Goal: Transaction & Acquisition: Purchase product/service

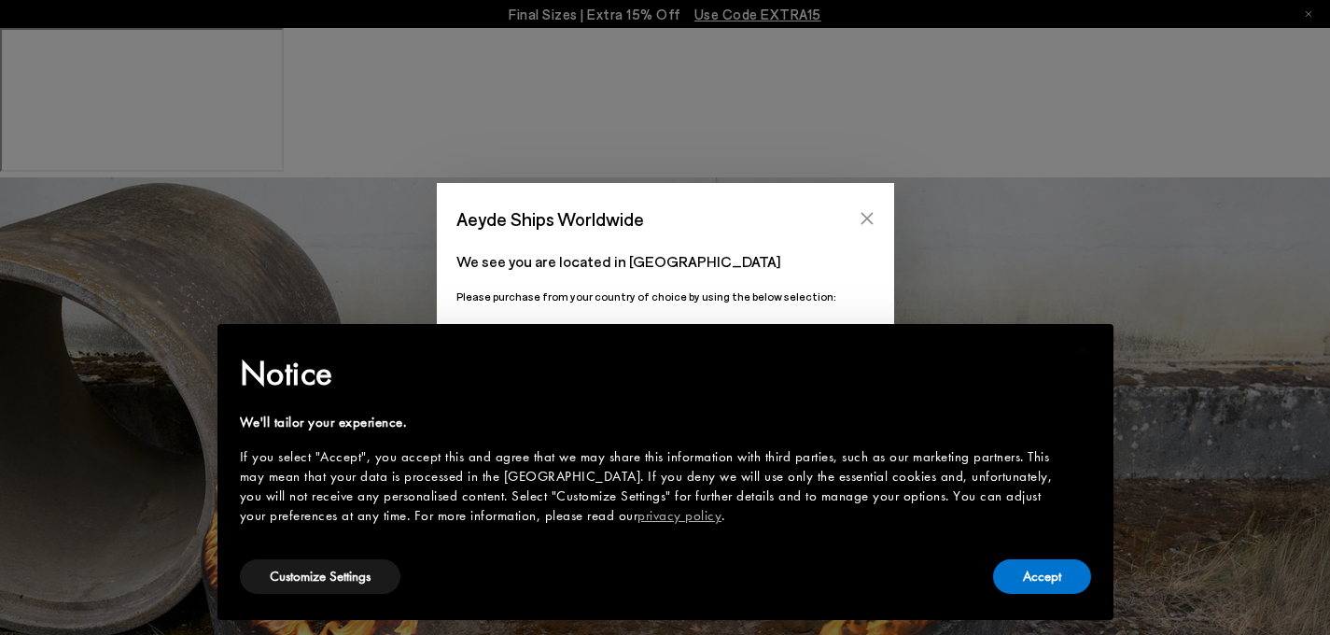
click at [866, 218] on icon "Close" at bounding box center [867, 219] width 12 height 12
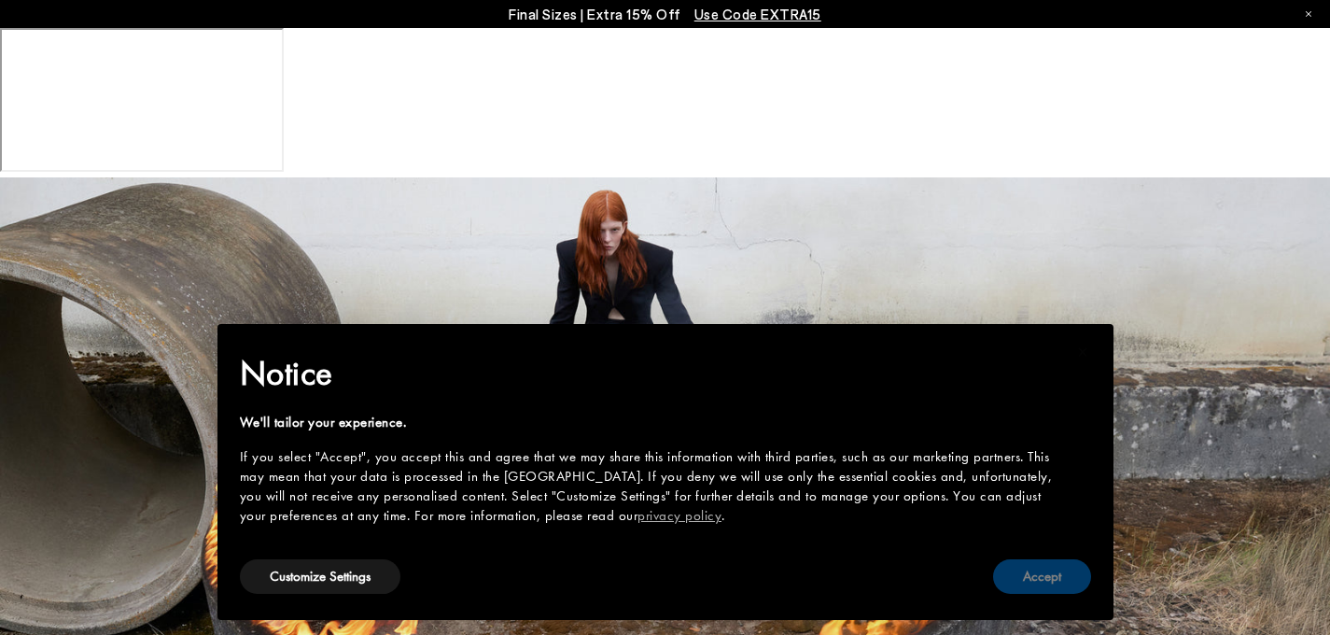
click at [1047, 592] on button "Accept" at bounding box center [1042, 576] width 98 height 35
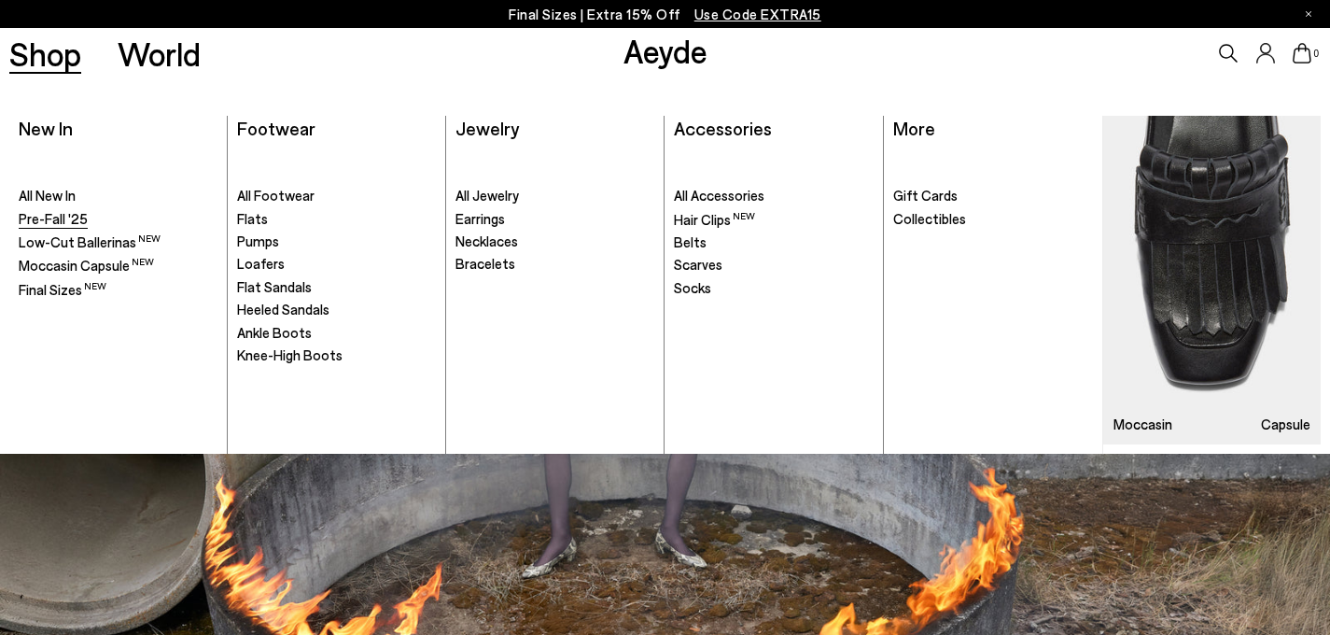
click at [64, 217] on span "Pre-Fall '25" at bounding box center [53, 218] width 69 height 17
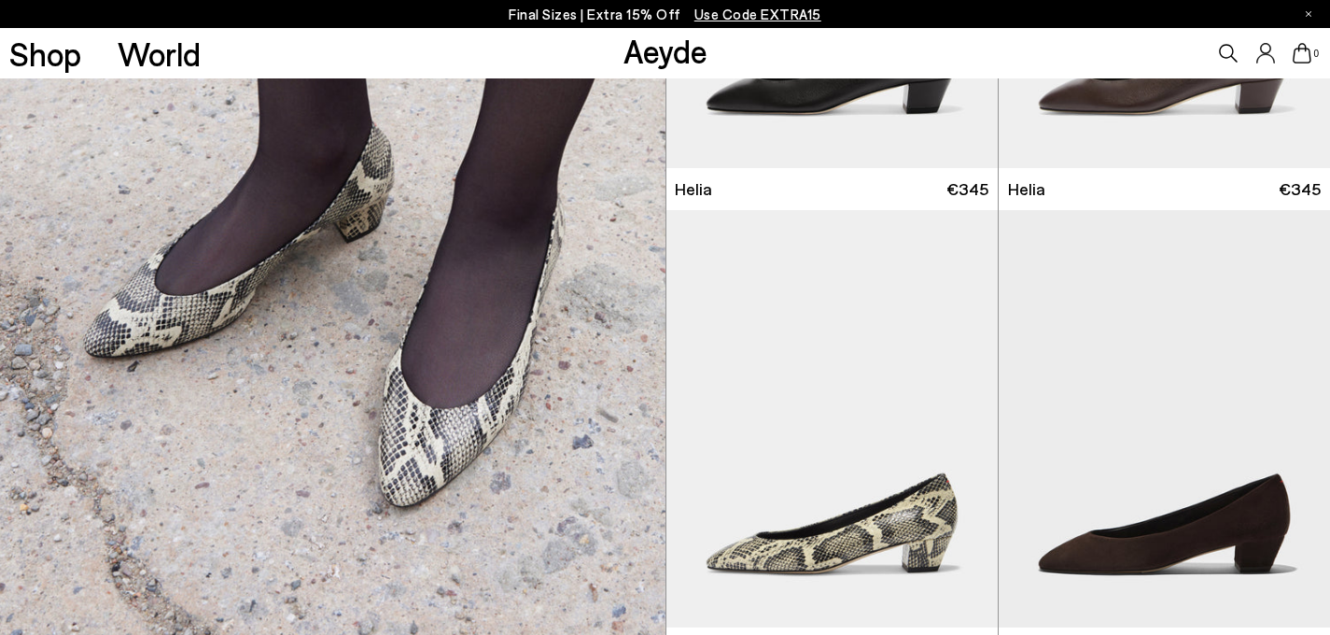
scroll to position [1772, 0]
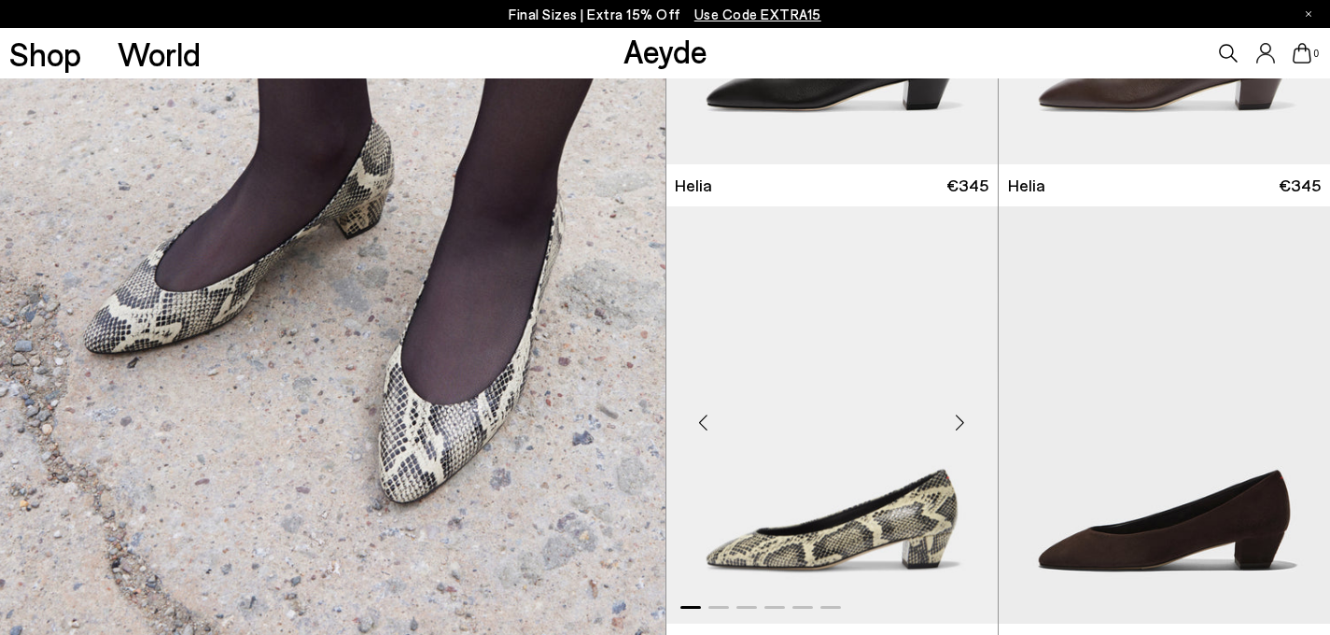
click at [752, 402] on img "1 / 6" at bounding box center [832, 414] width 331 height 417
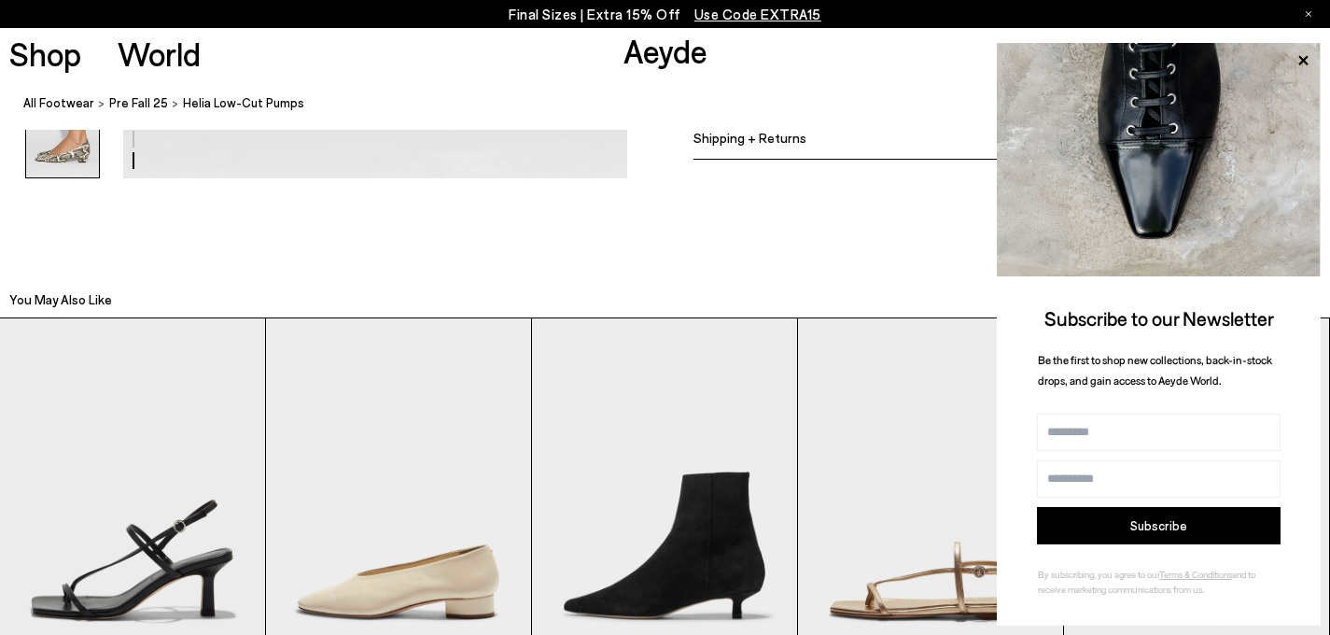
scroll to position [4029, 0]
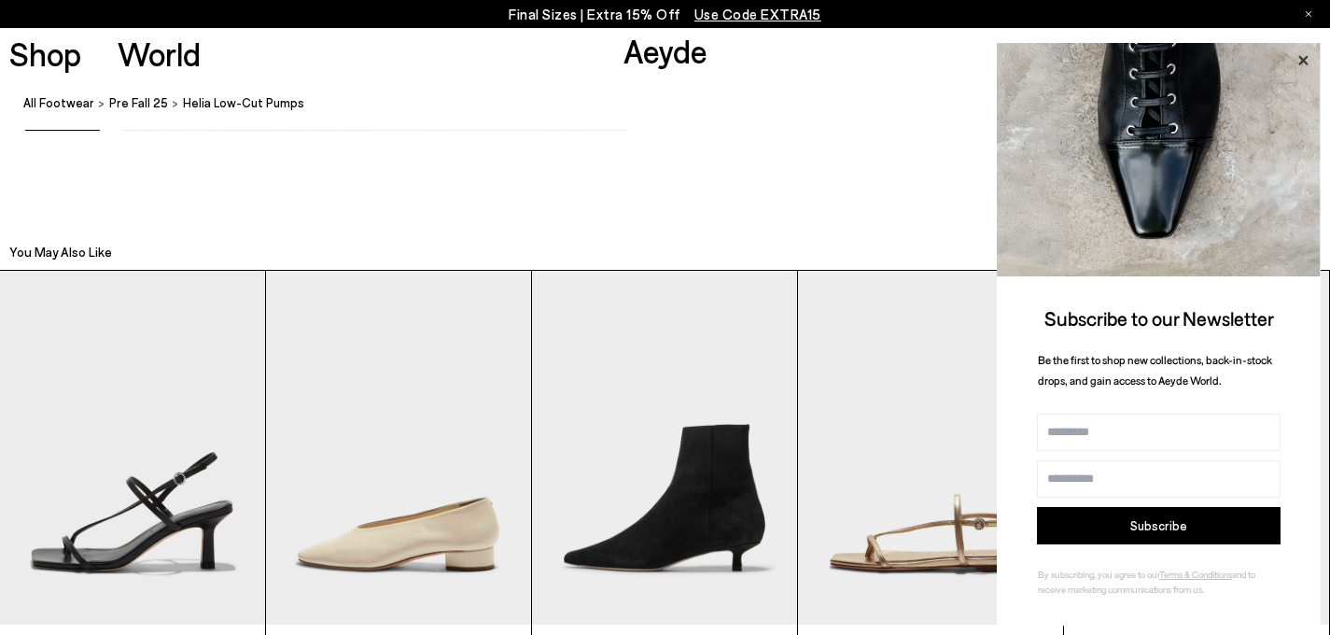
click at [1308, 51] on icon at bounding box center [1303, 61] width 24 height 24
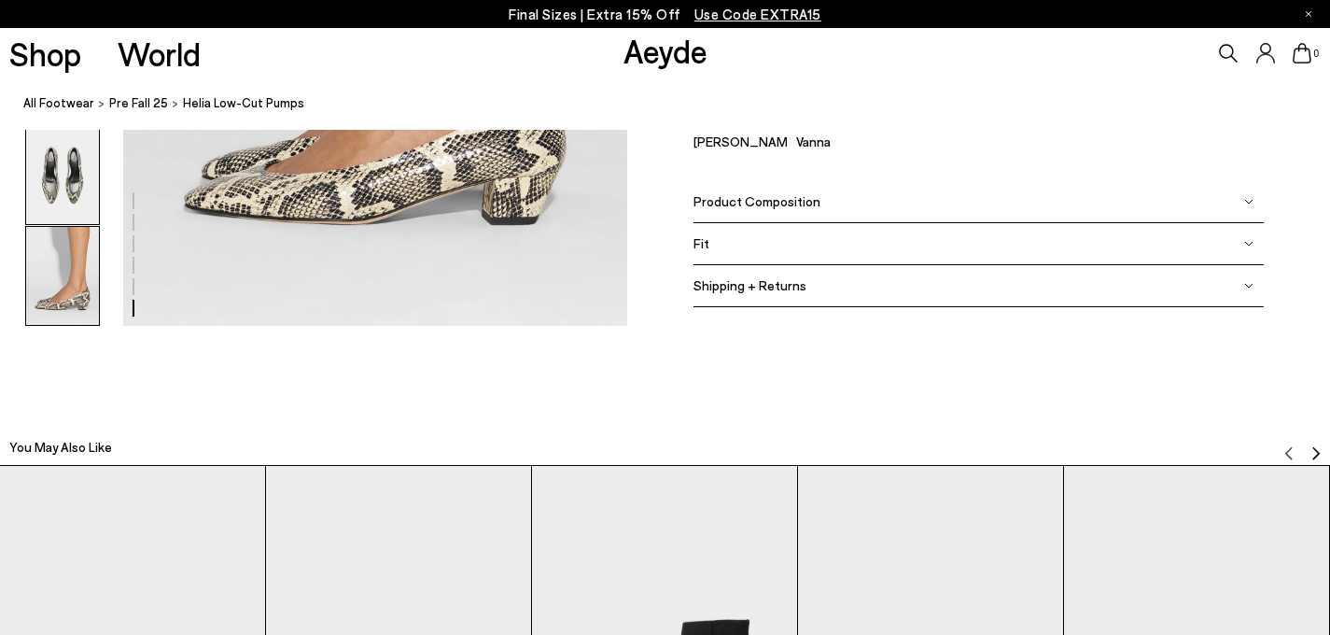
scroll to position [3858, 0]
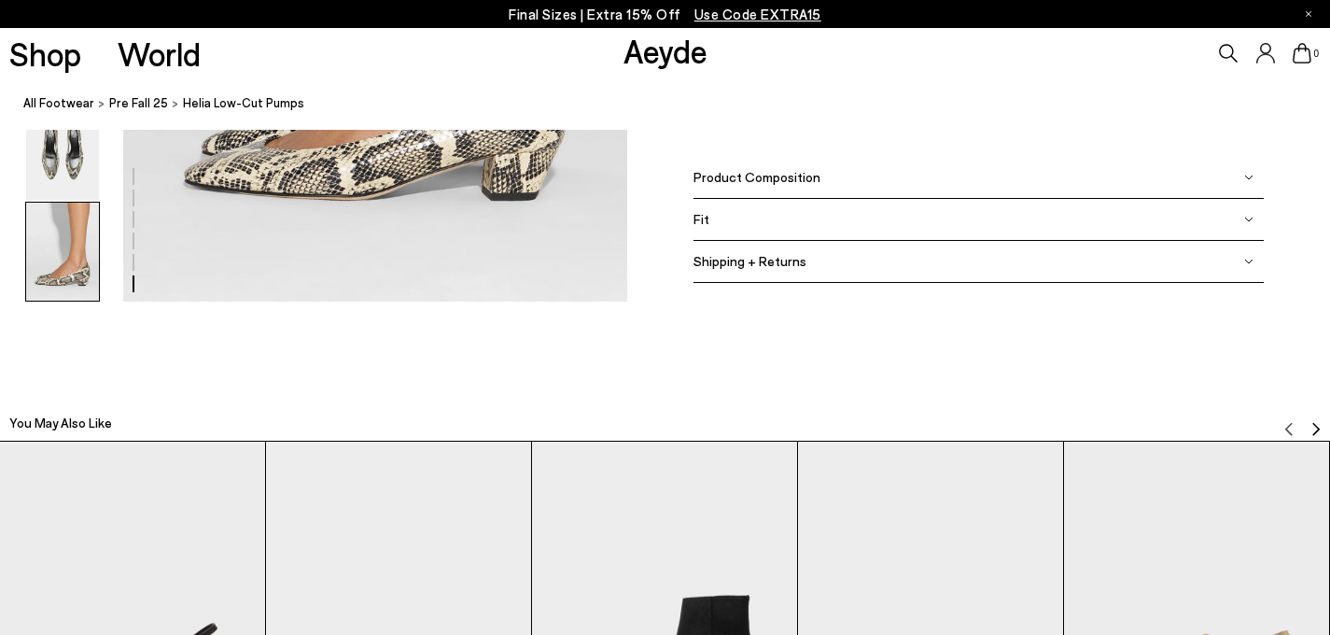
click at [368, 581] on img "2 / 6" at bounding box center [398, 619] width 265 height 354
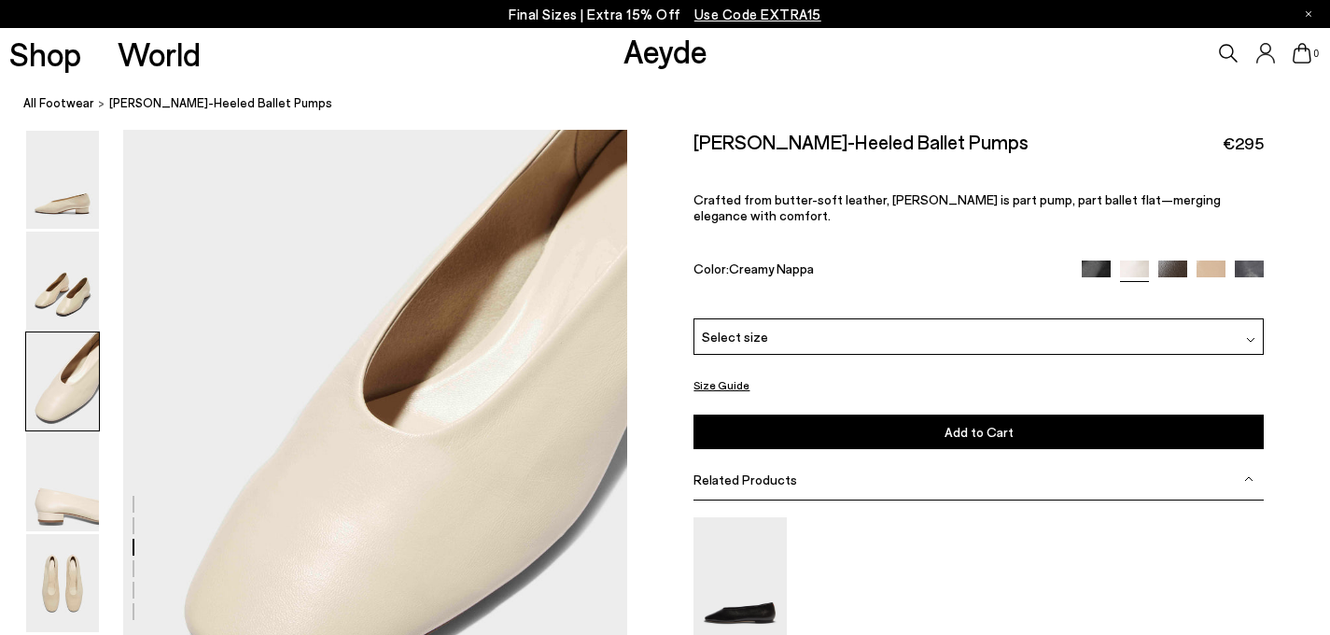
scroll to position [1424, 0]
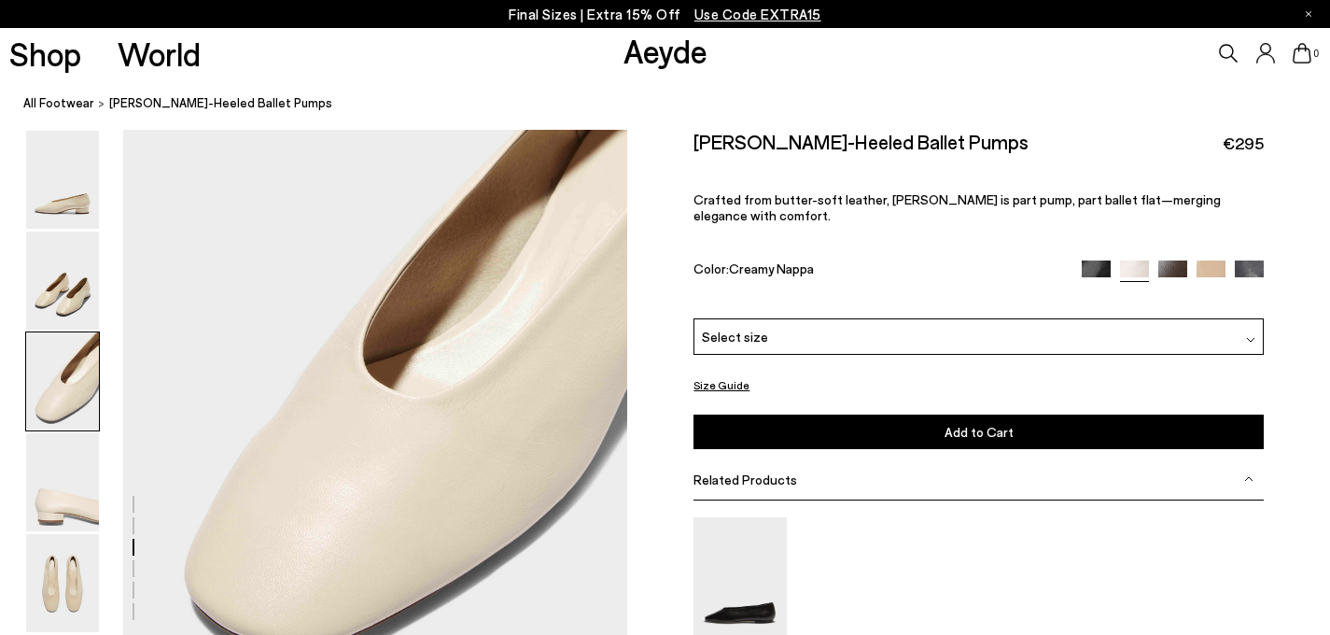
click at [1210, 260] on img at bounding box center [1211, 274] width 29 height 29
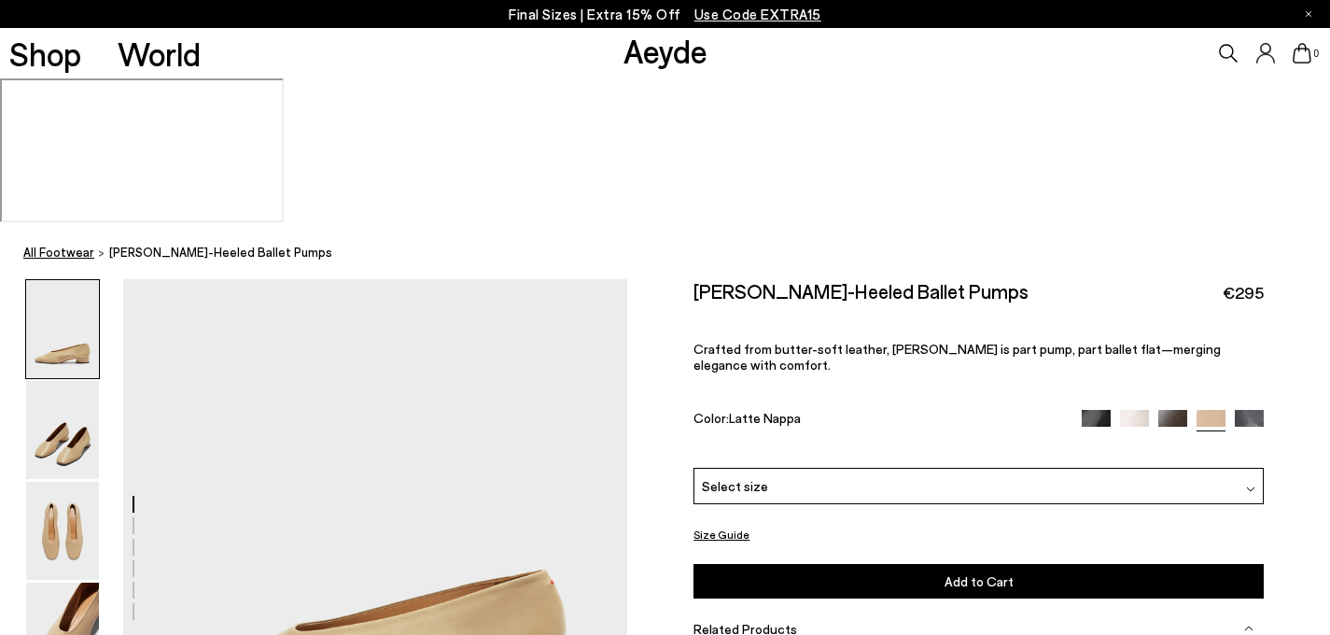
click at [71, 243] on link "All Footwear" at bounding box center [58, 253] width 71 height 20
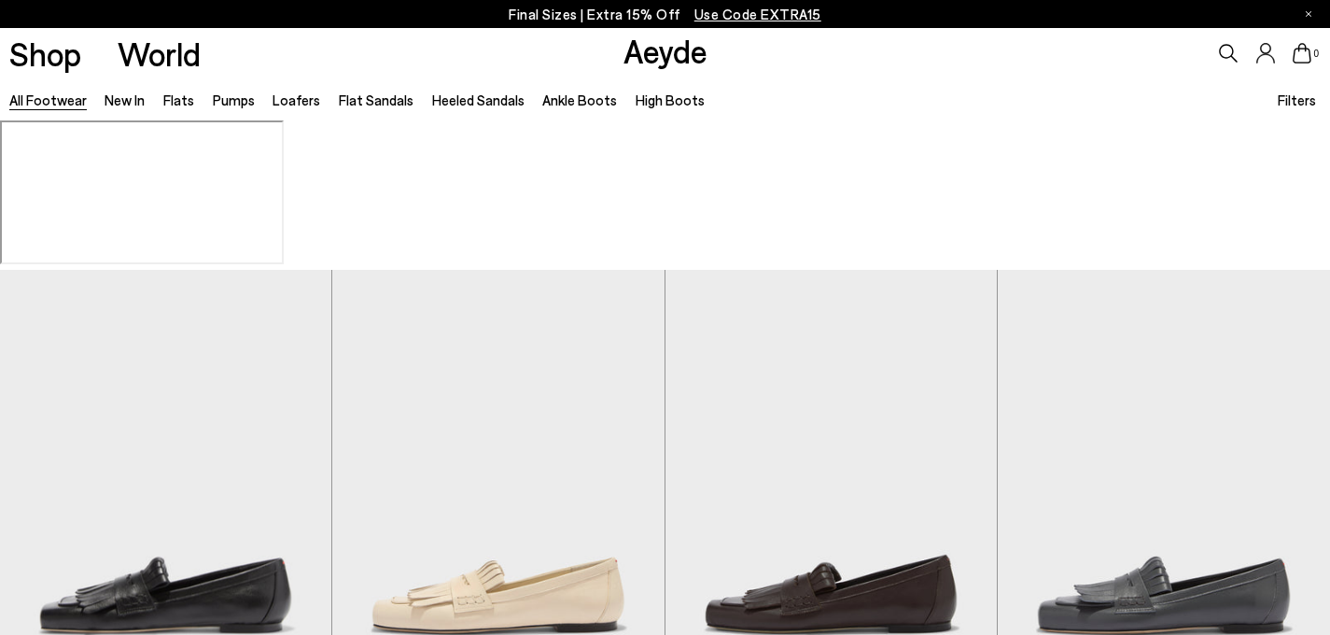
scroll to position [622, 0]
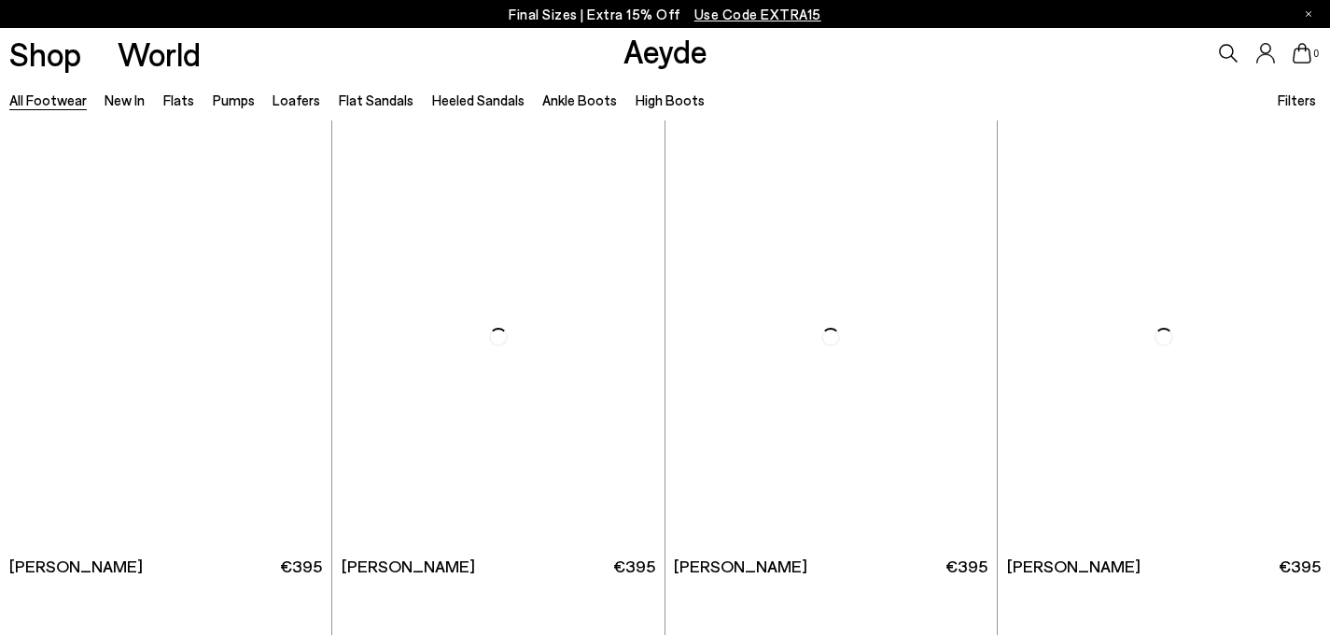
scroll to position [2060, 0]
